Goal: Task Accomplishment & Management: Manage account settings

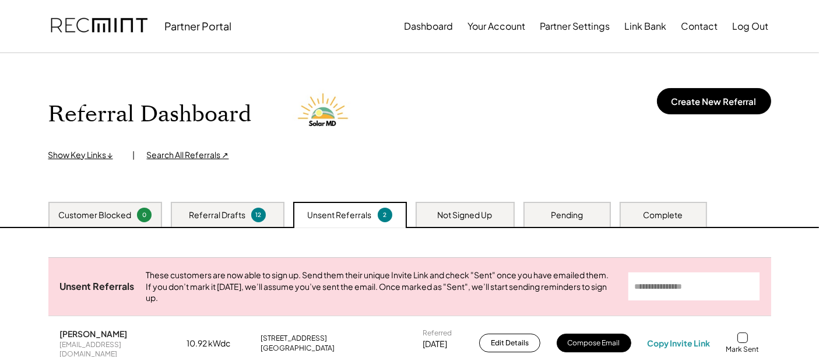
click at [241, 219] on div "Referral Drafts" at bounding box center [217, 215] width 57 height 12
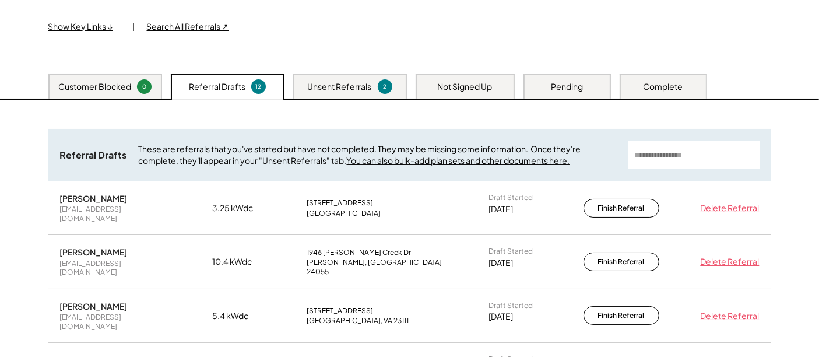
scroll to position [129, 0]
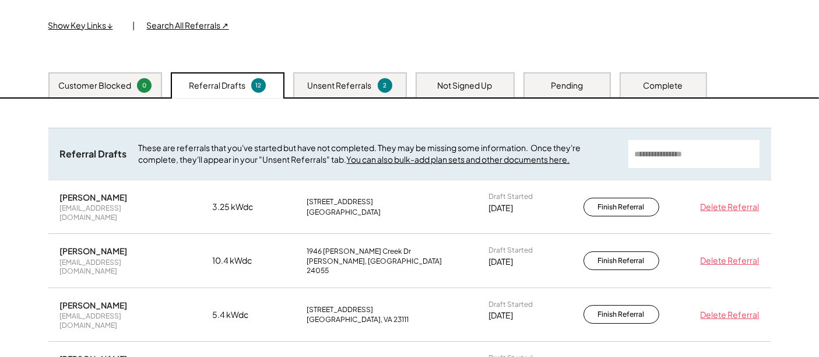
click at [327, 89] on div "Unsent Referrals" at bounding box center [340, 86] width 64 height 12
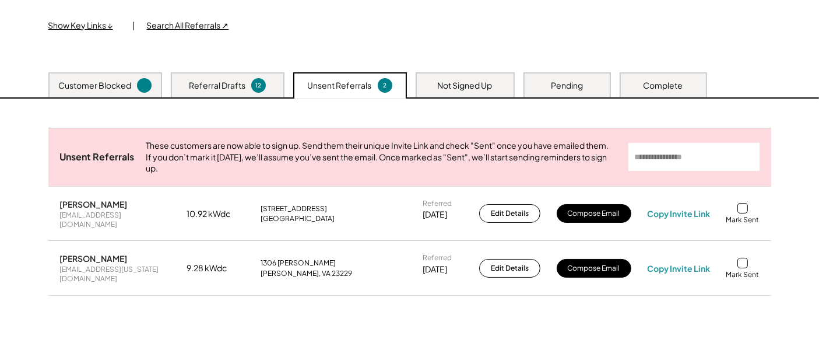
click at [251, 85] on div "12" at bounding box center [258, 85] width 15 height 15
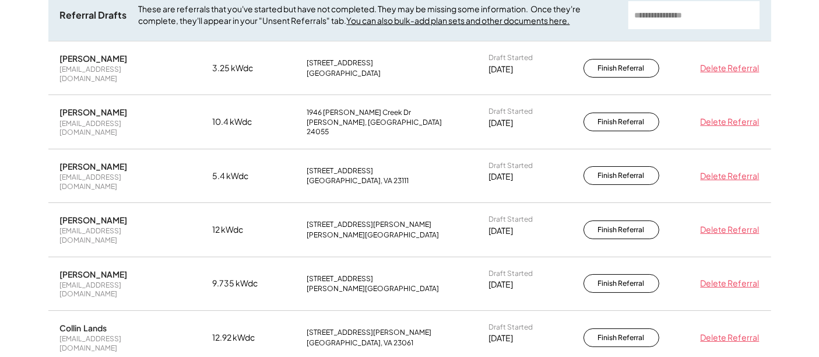
scroll to position [194, 0]
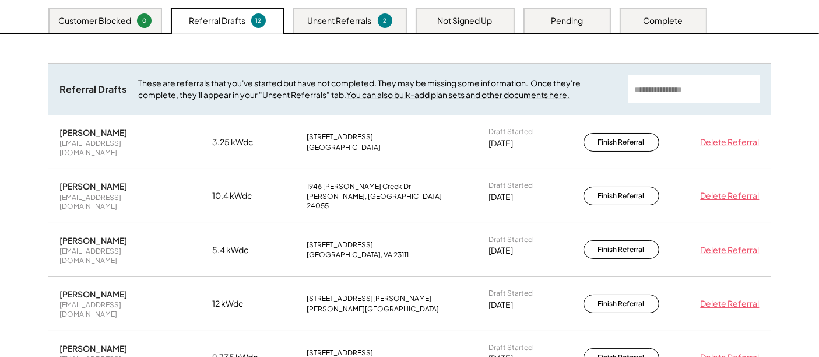
click at [329, 20] on div "Unsent Referrals" at bounding box center [340, 21] width 64 height 12
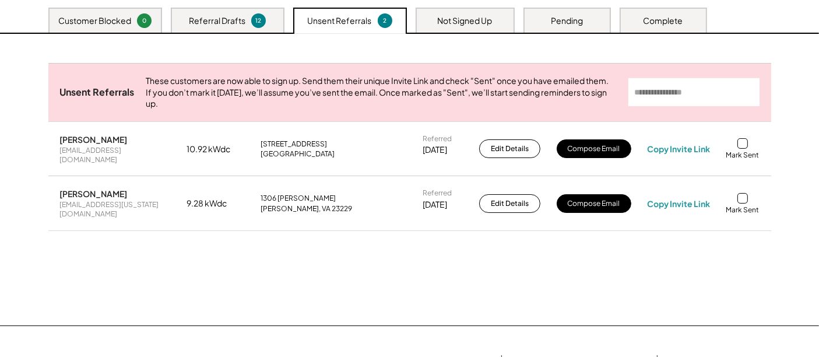
click at [549, 14] on div "Pending" at bounding box center [566, 20] width 87 height 25
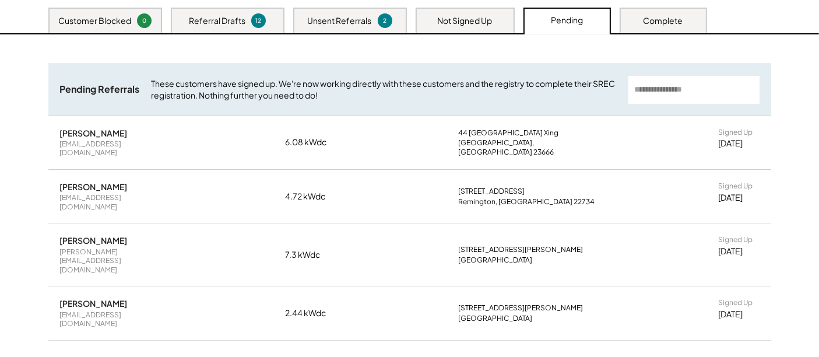
click at [494, 22] on div "Not Signed Up" at bounding box center [464, 20] width 99 height 25
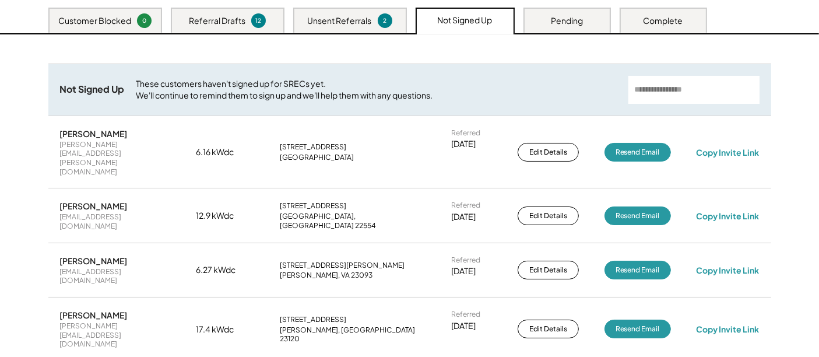
click at [535, 22] on div "Pending" at bounding box center [566, 20] width 87 height 25
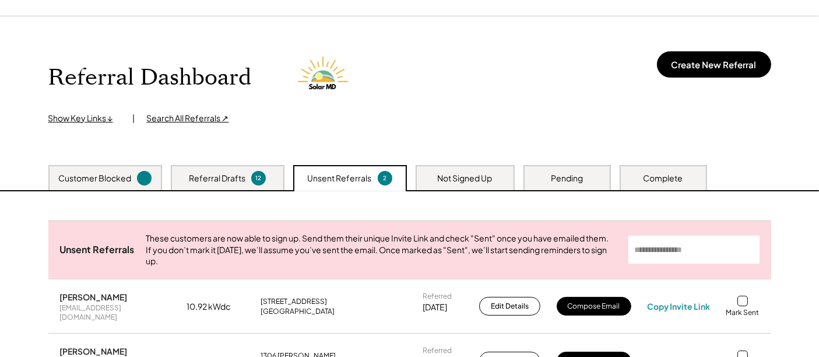
scroll to position [36, 0]
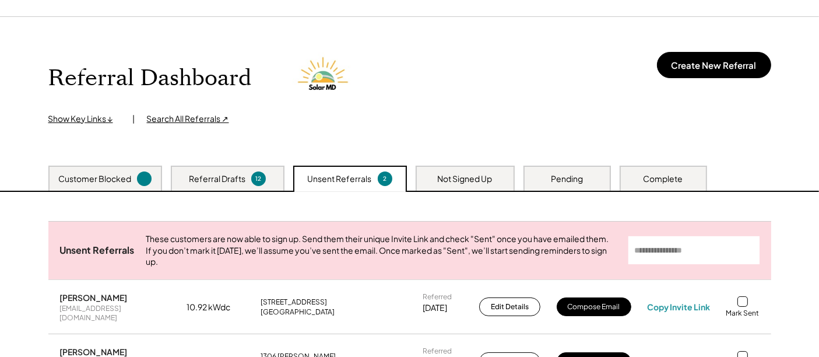
click at [588, 181] on div "Pending" at bounding box center [566, 177] width 87 height 25
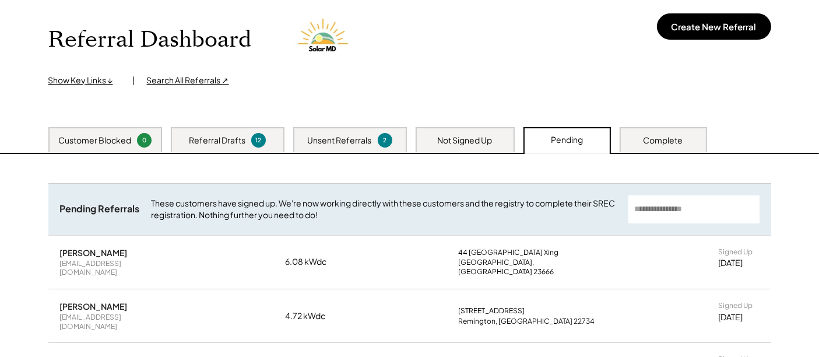
scroll to position [166, 0]
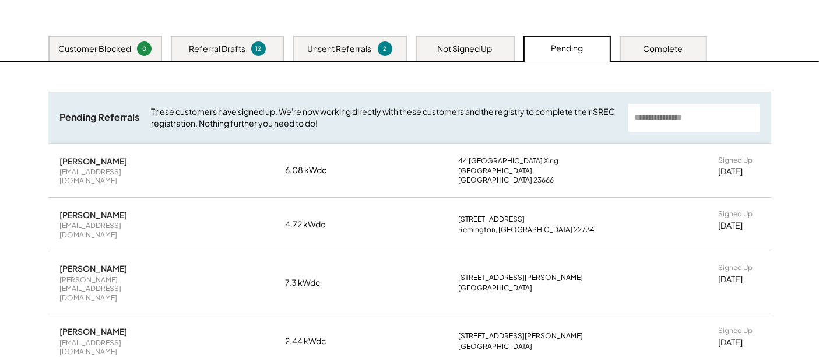
click at [663, 47] on div "Complete" at bounding box center [663, 49] width 40 height 12
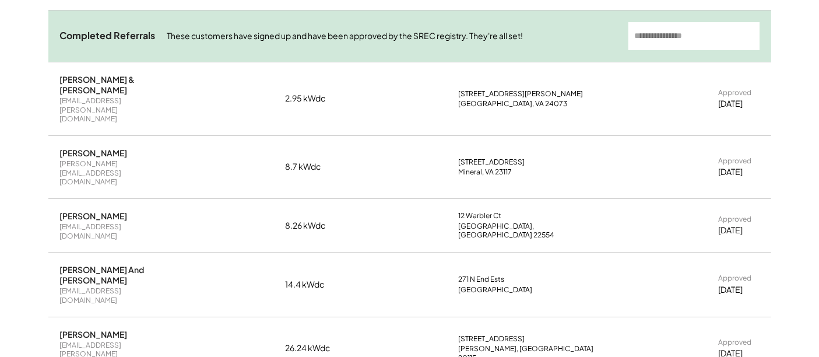
scroll to position [231, 0]
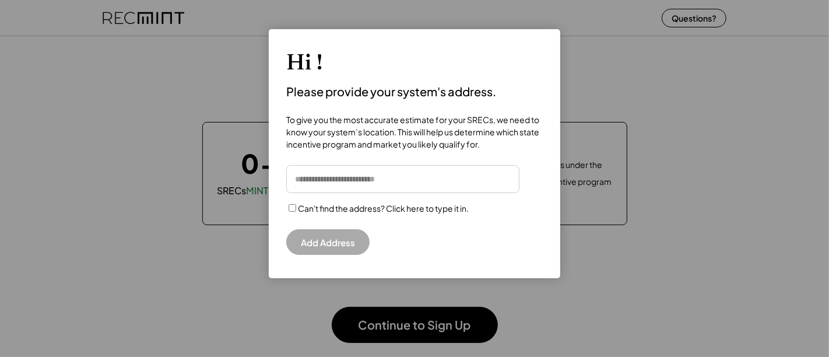
click at [738, 108] on div at bounding box center [414, 178] width 829 height 357
